Goal: Information Seeking & Learning: Learn about a topic

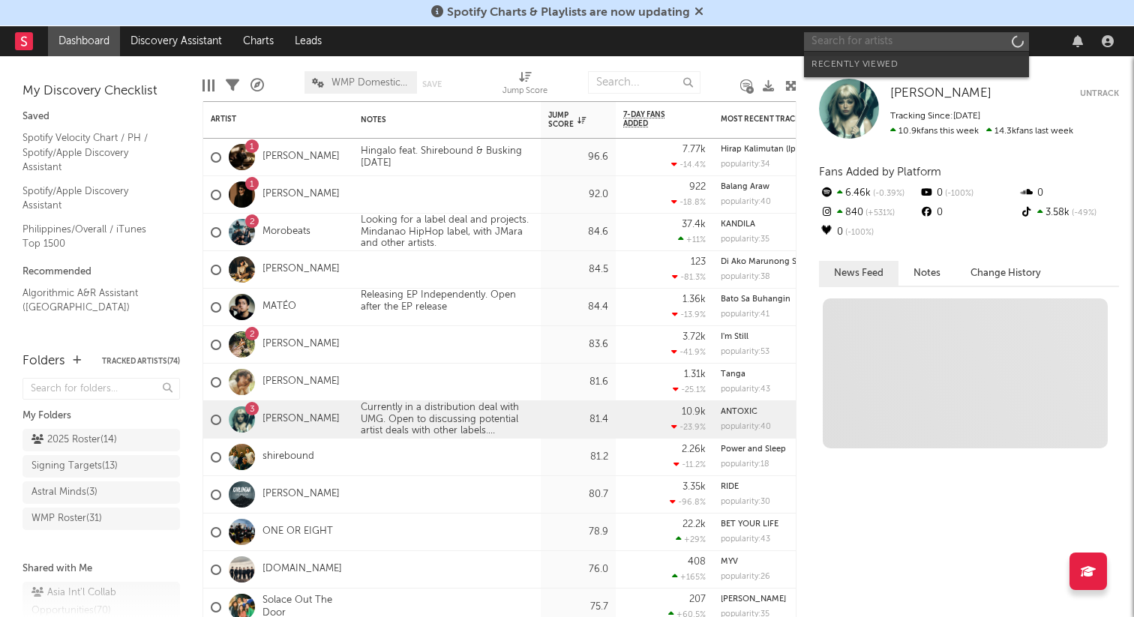
click at [887, 46] on input "text" at bounding box center [916, 41] width 225 height 19
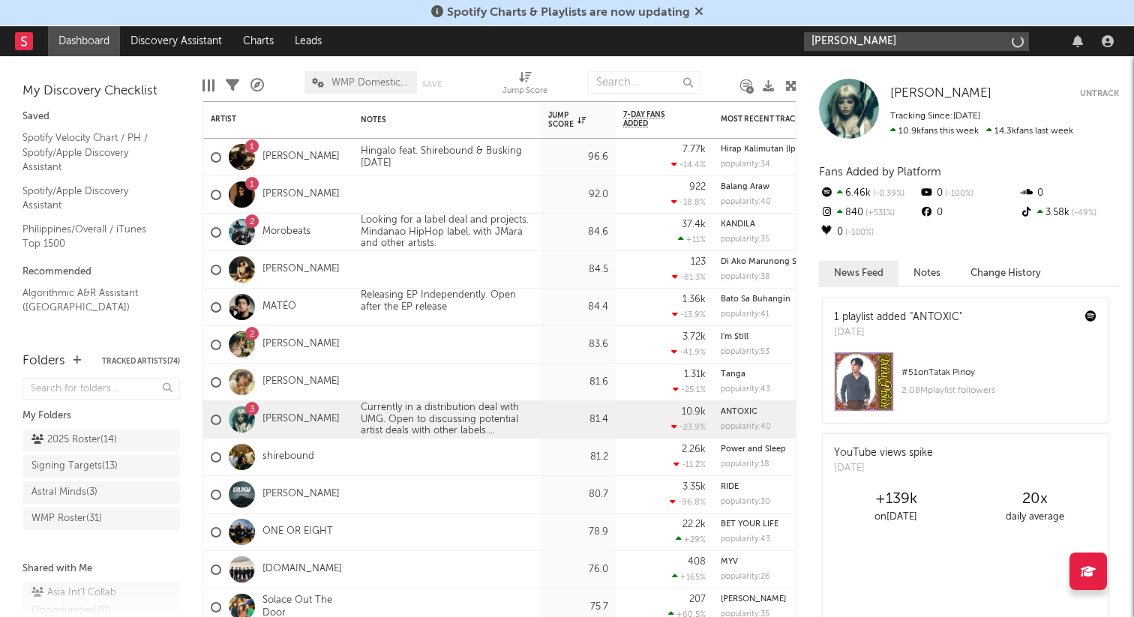
type input "[PERSON_NAME]"
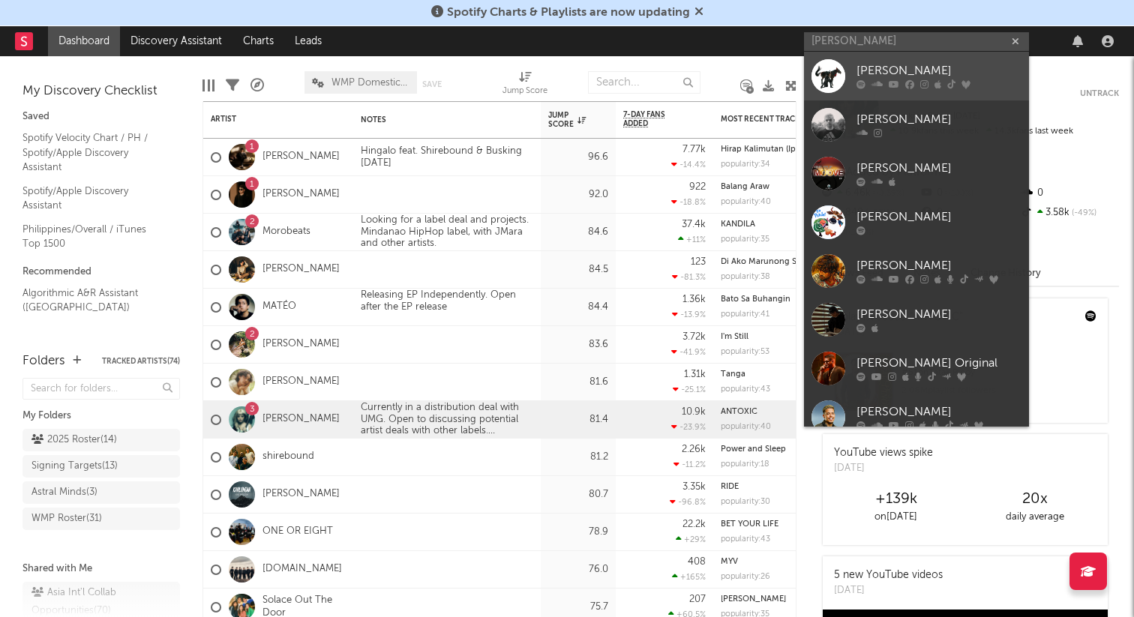
click at [899, 68] on div "[PERSON_NAME]" at bounding box center [939, 71] width 165 height 18
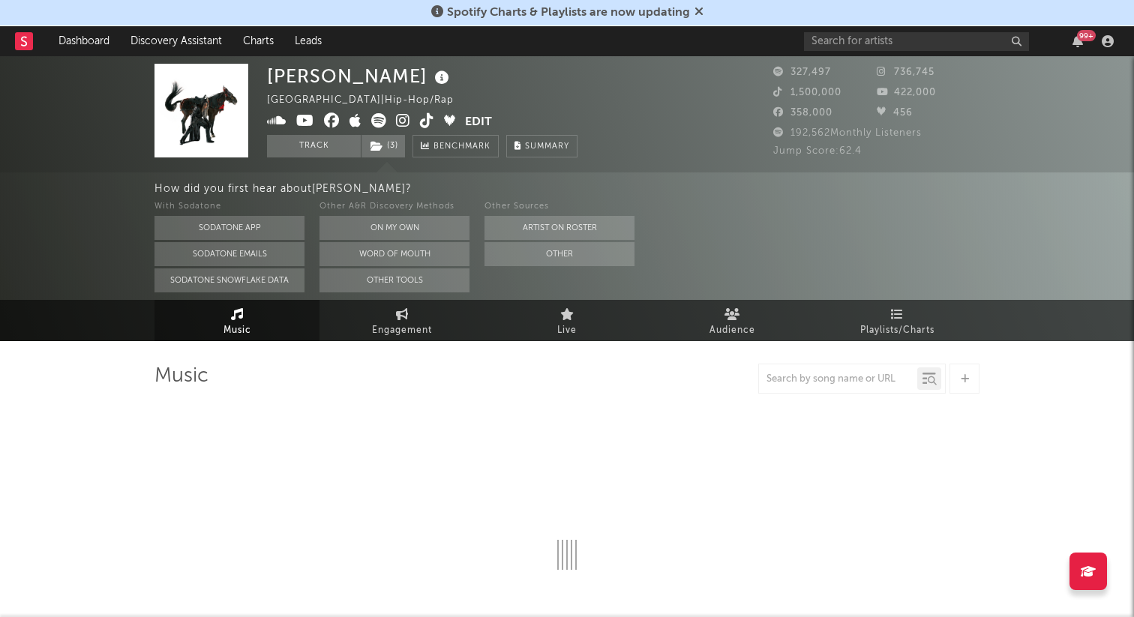
select select "6m"
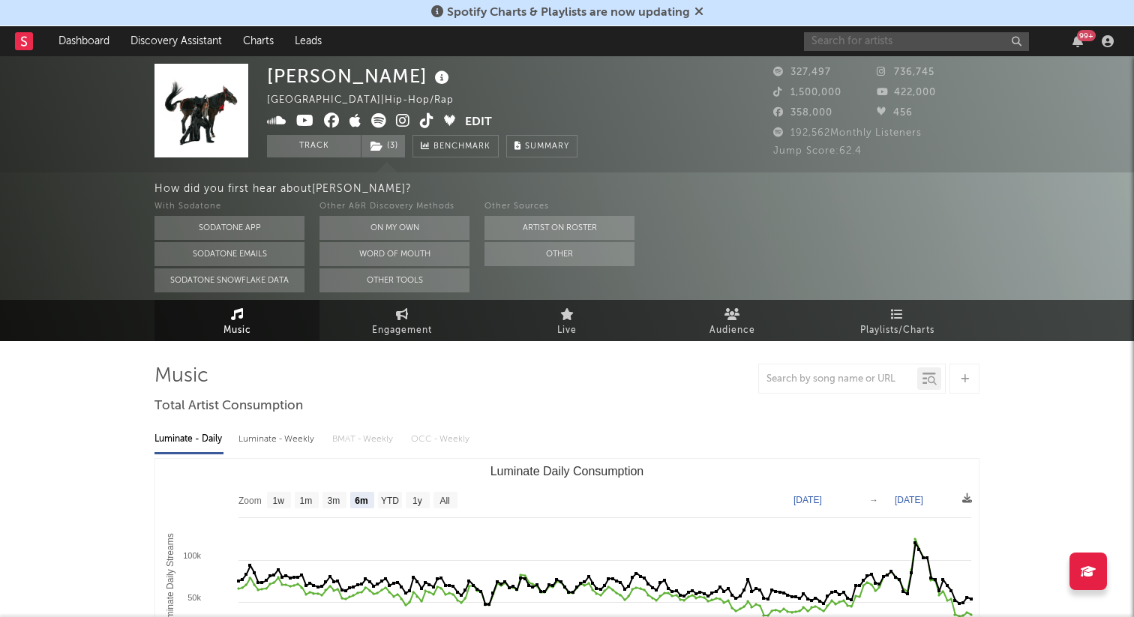
click at [883, 45] on input "text" at bounding box center [916, 41] width 225 height 19
type input "[PERSON_NAME]"
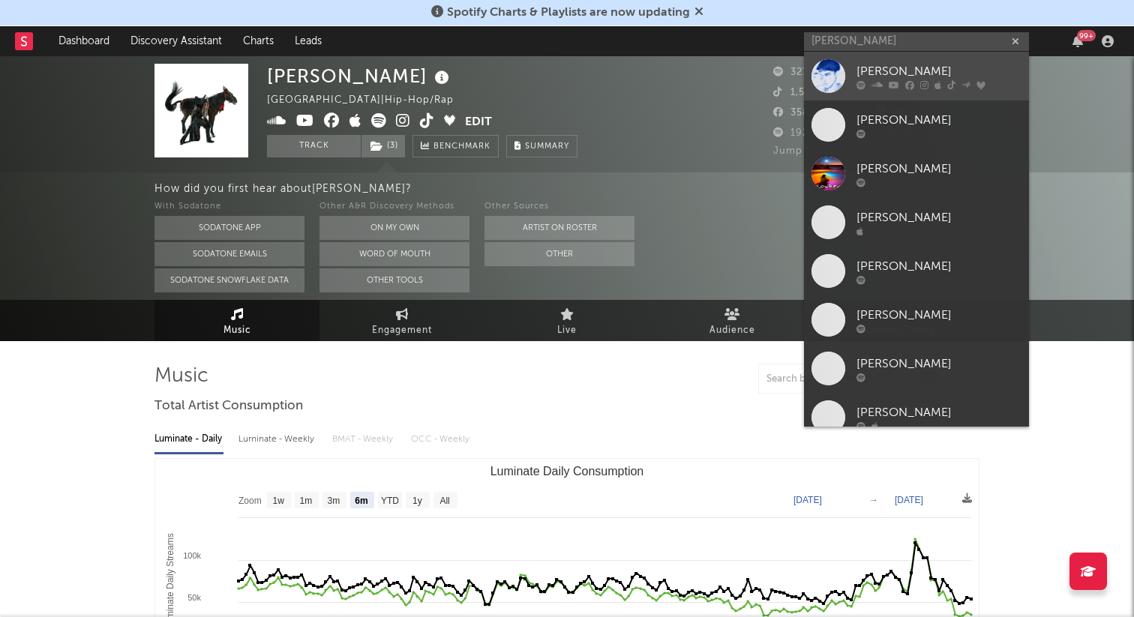
click at [869, 78] on div "[PERSON_NAME]" at bounding box center [939, 71] width 165 height 18
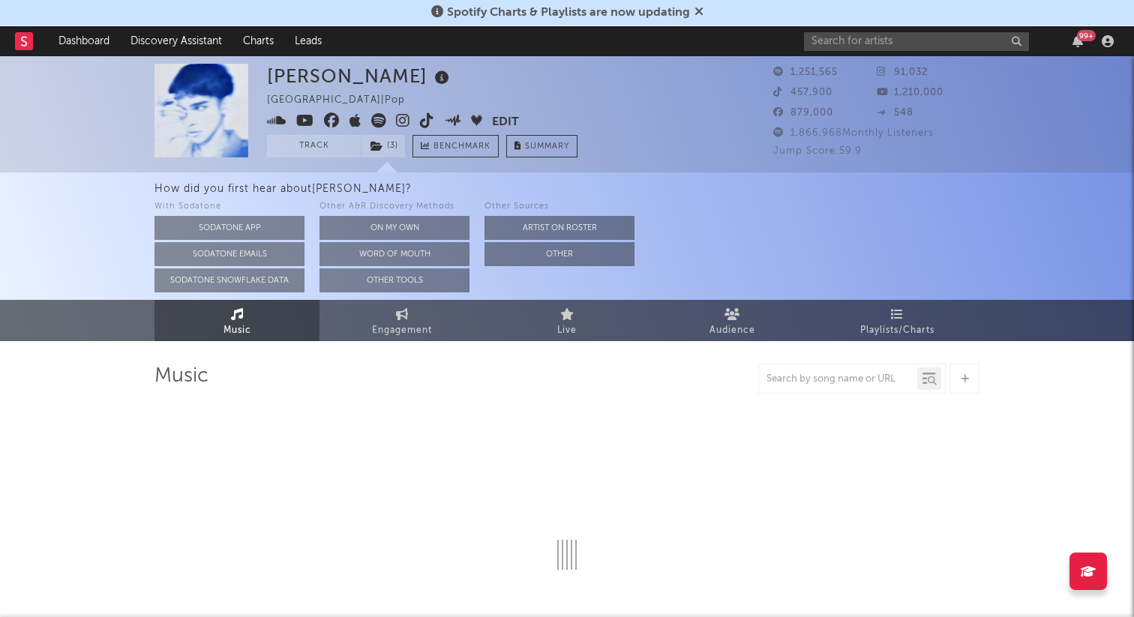
select select "6m"
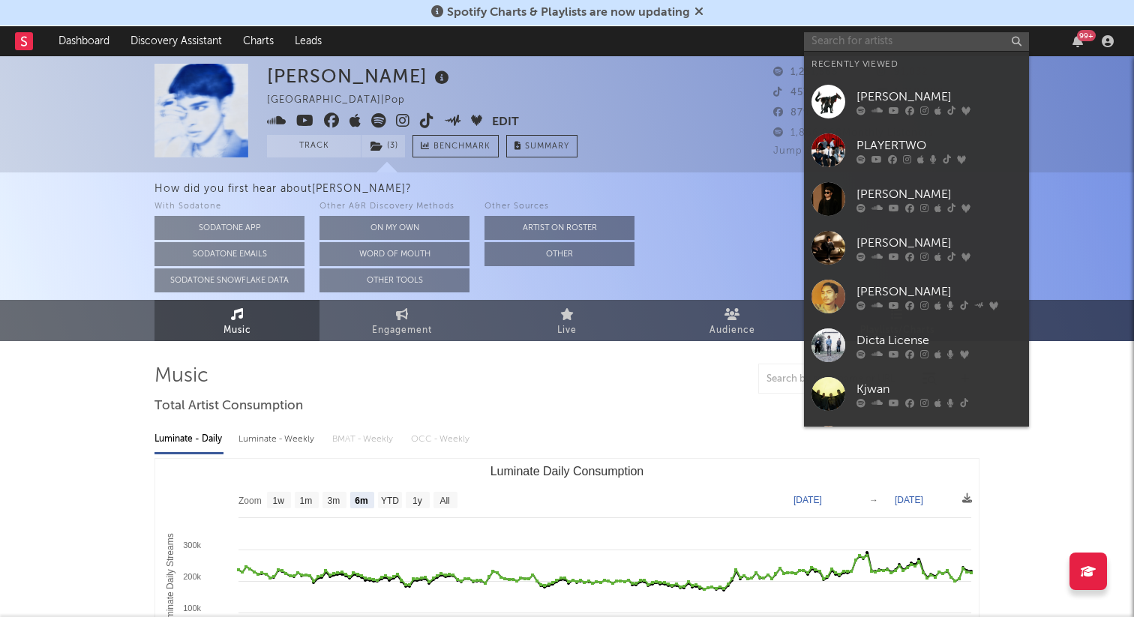
click at [886, 40] on input "text" at bounding box center [916, 41] width 225 height 19
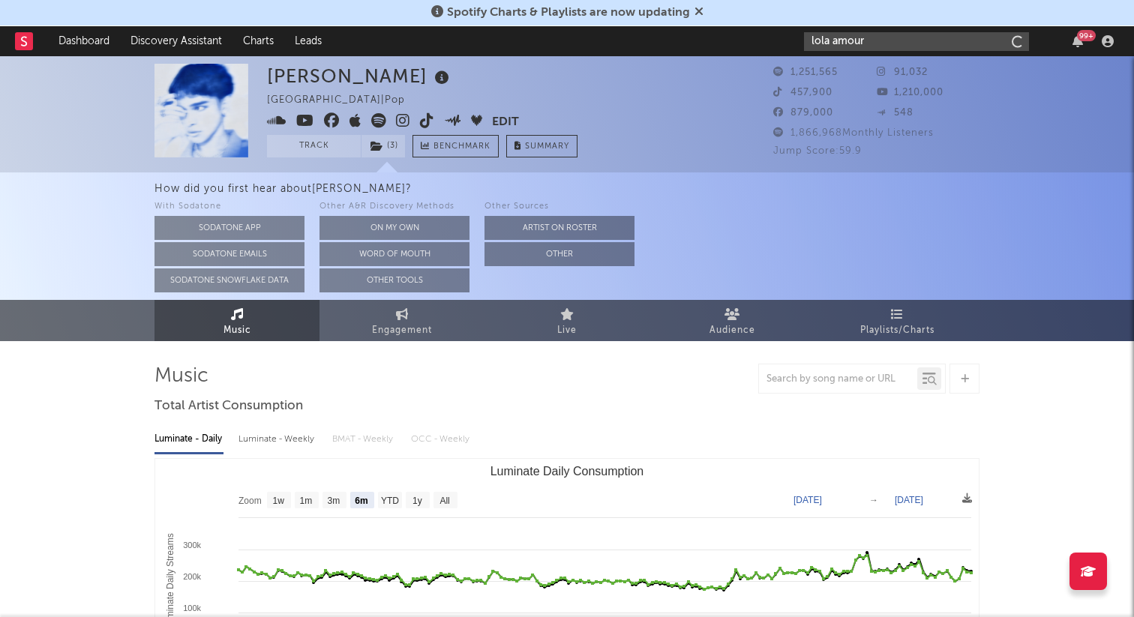
type input "lola amour"
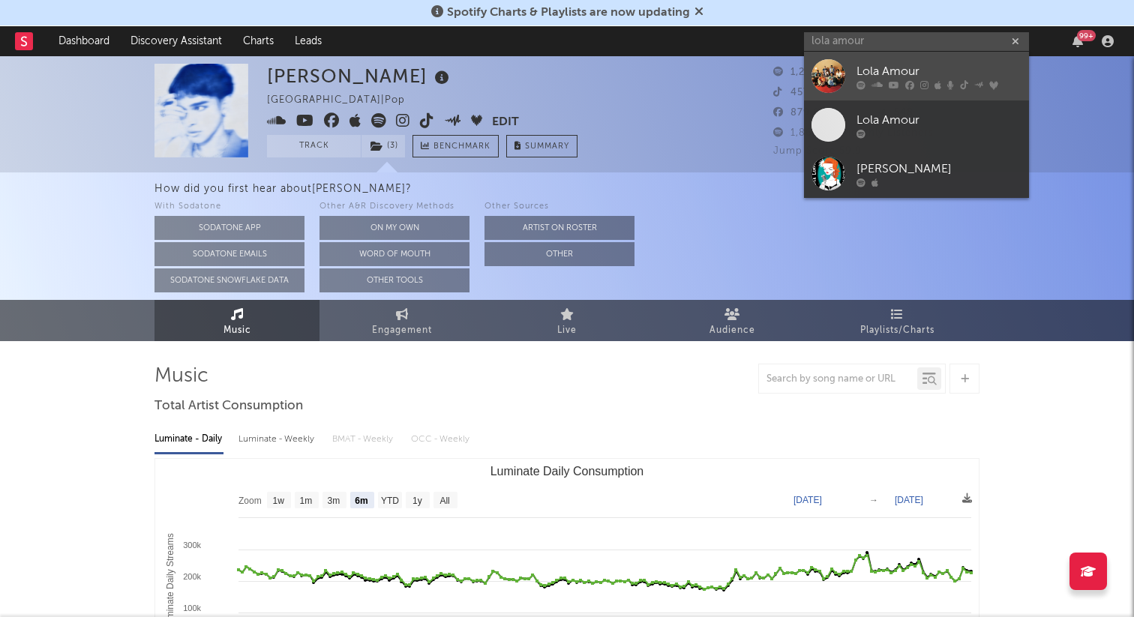
click at [884, 62] on div "Lola Amour" at bounding box center [939, 71] width 165 height 18
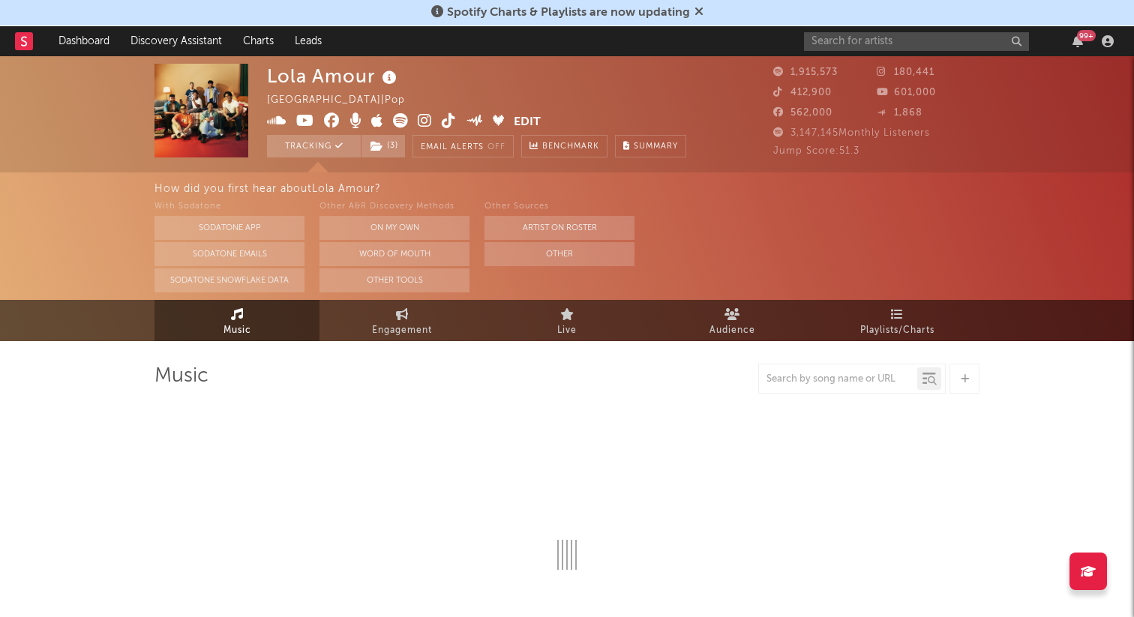
select select "6m"
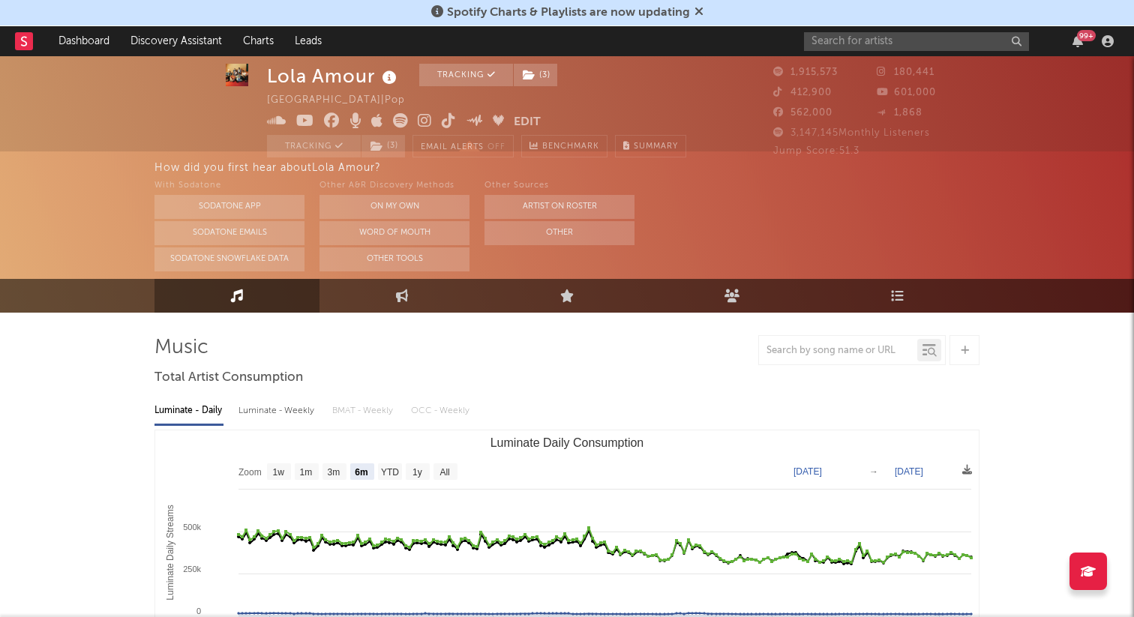
scroll to position [33, 0]
